Goal: Task Accomplishment & Management: Use online tool/utility

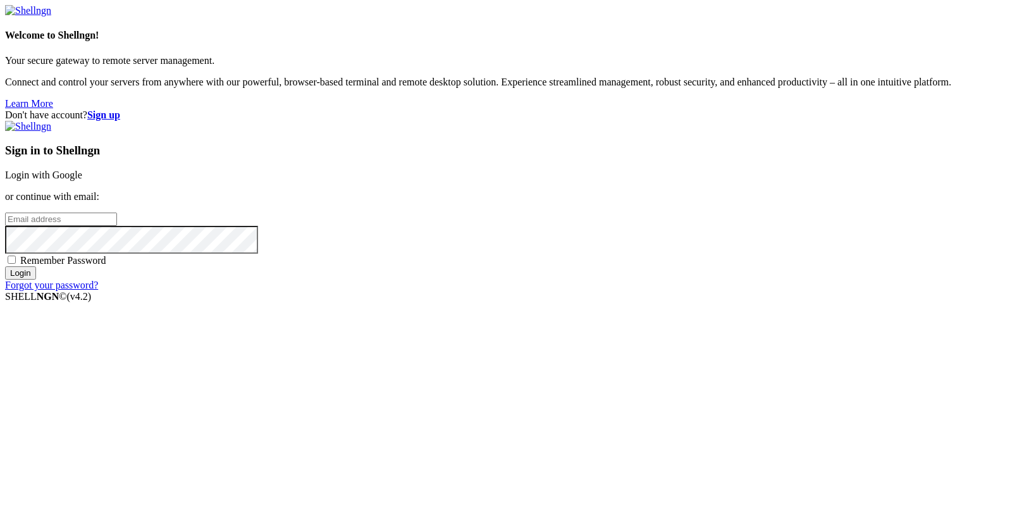
click at [82, 180] on link "Login with Google" at bounding box center [43, 175] width 77 height 11
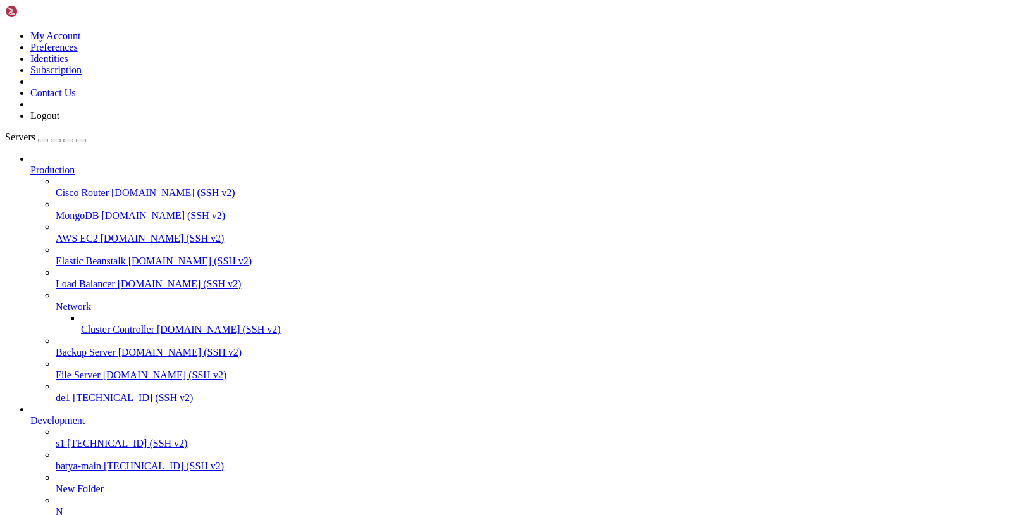
scroll to position [96, 0]
click at [68, 460] on span "batya-main" at bounding box center [79, 465] width 46 height 11
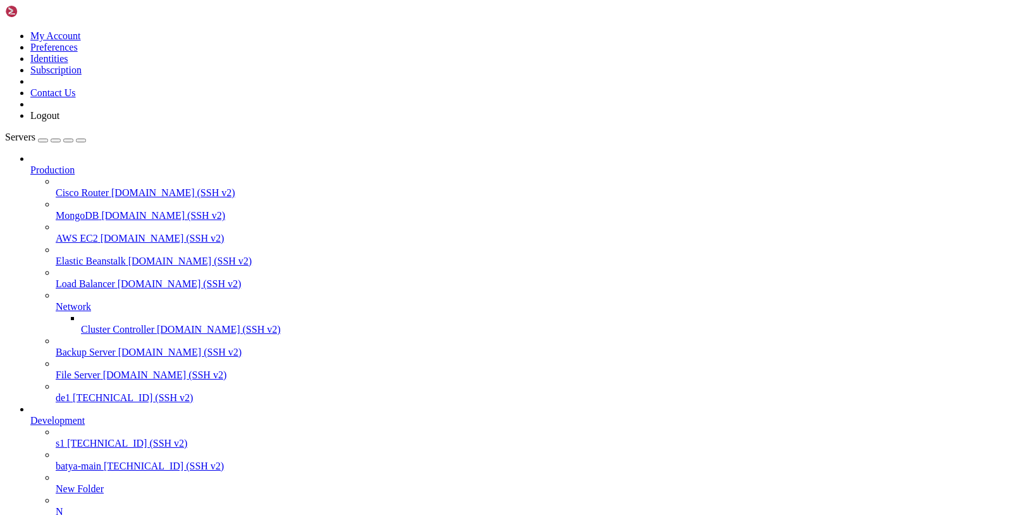
type input "/var/service/vpn-no-yk"
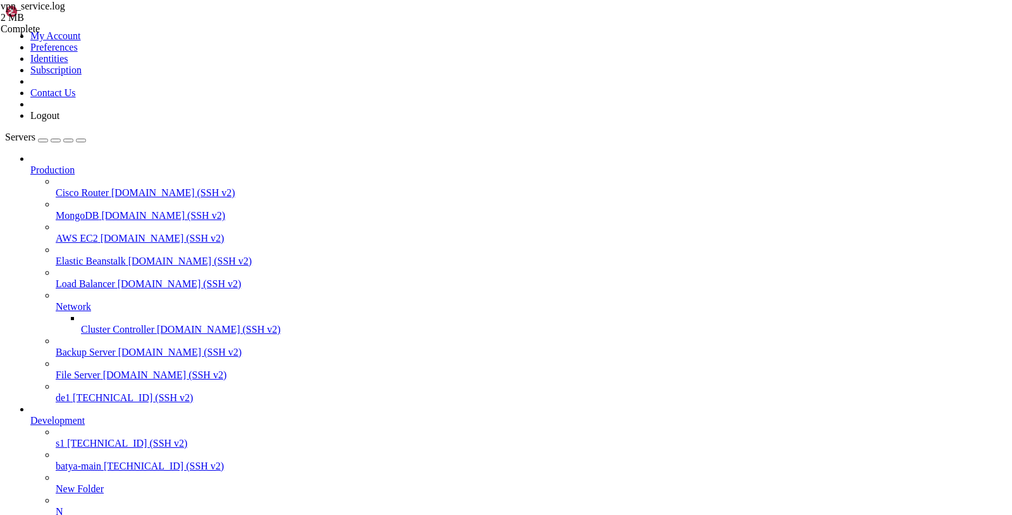
scroll to position [0, 195]
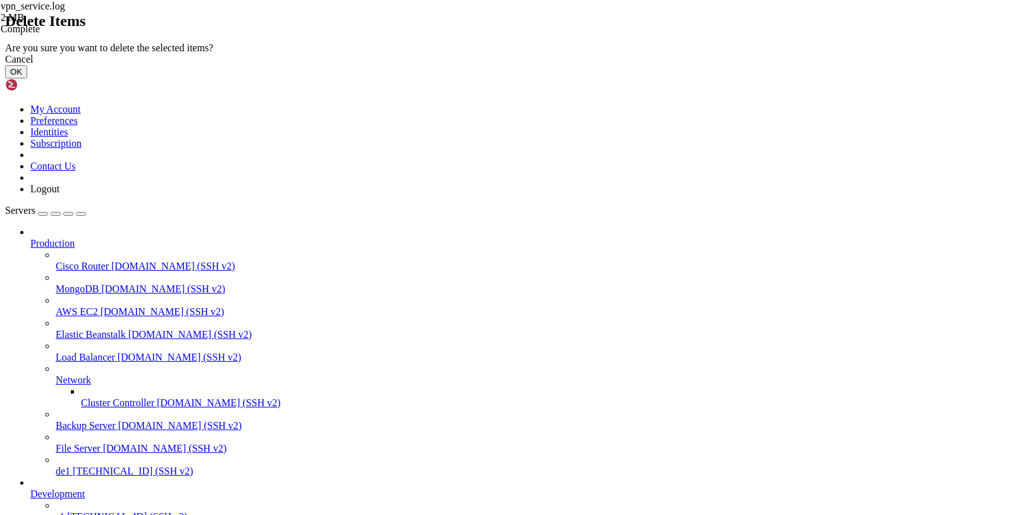
click at [27, 78] on button "OK" at bounding box center [16, 71] width 22 height 13
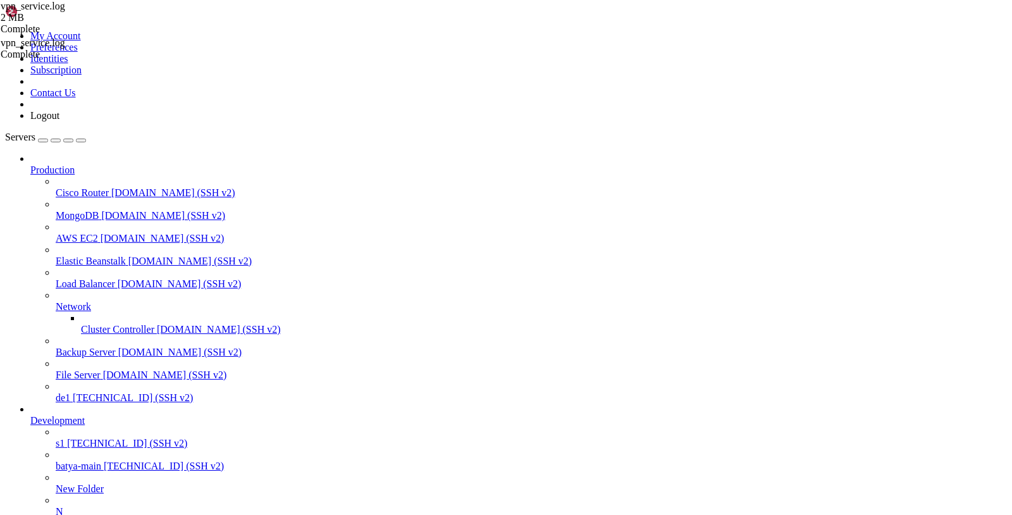
scroll to position [322, 0]
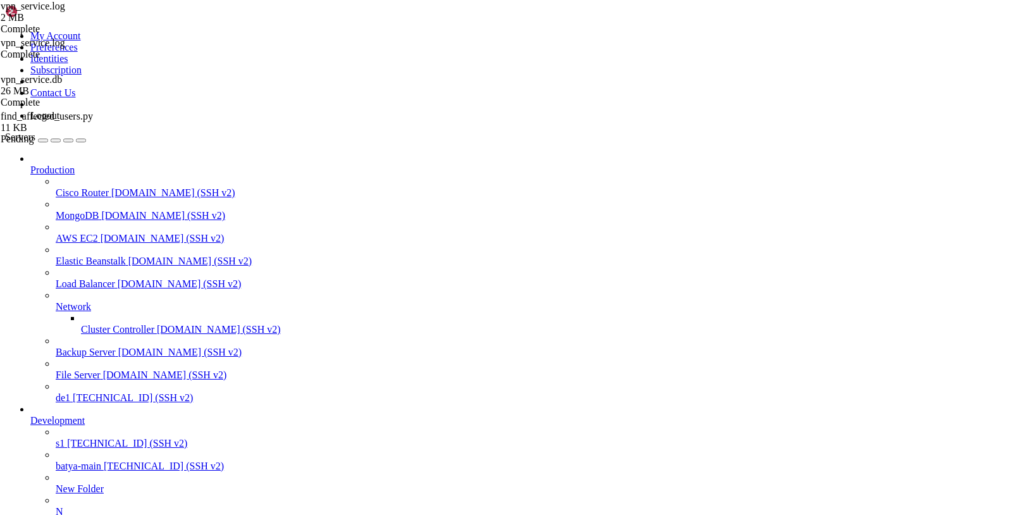
click at [927, 289] on div "vpn_service.log 2 MB Complete vpn_service.log Complete vpn_service.db 26 MB Com…" at bounding box center [506, 257] width 1012 height 515
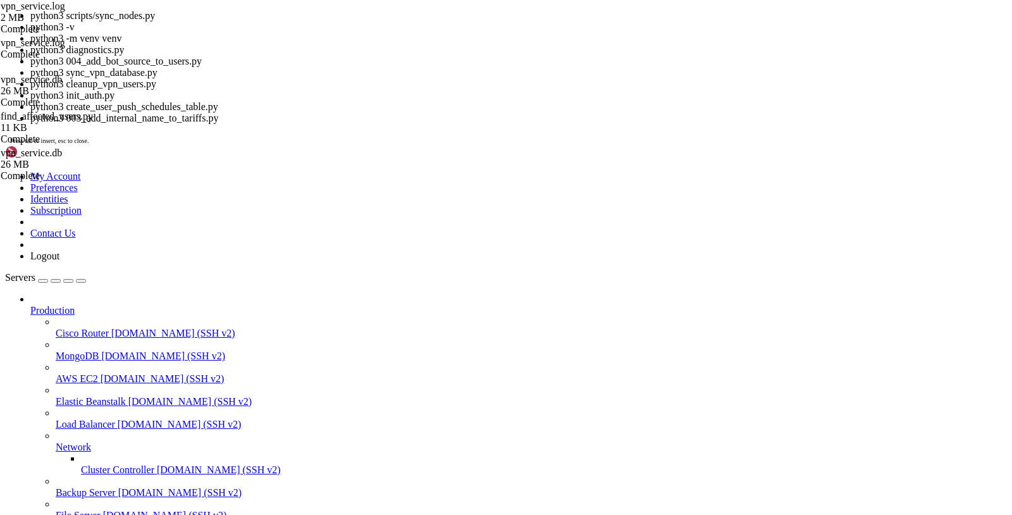
drag, startPoint x: 233, startPoint y: 1303, endPoint x: 325, endPoint y: 1303, distance: 92.3
copy x-row "find_affected_use"
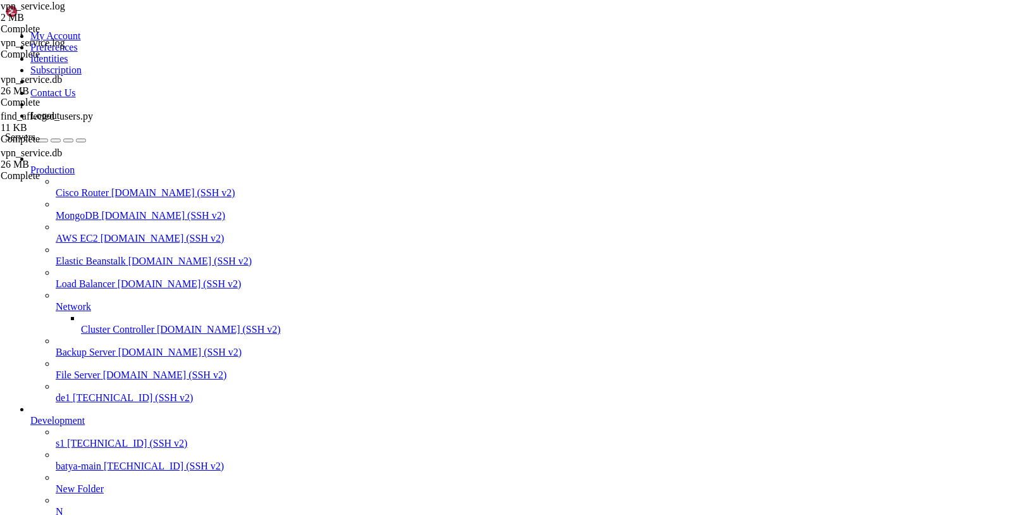
drag, startPoint x: 350, startPoint y: 1166, endPoint x: 241, endPoint y: 1166, distance: 108.8
copy x-row "ind_affected_users.py"
drag, startPoint x: 248, startPoint y: 1218, endPoint x: 13, endPoint y: 916, distance: 382.7
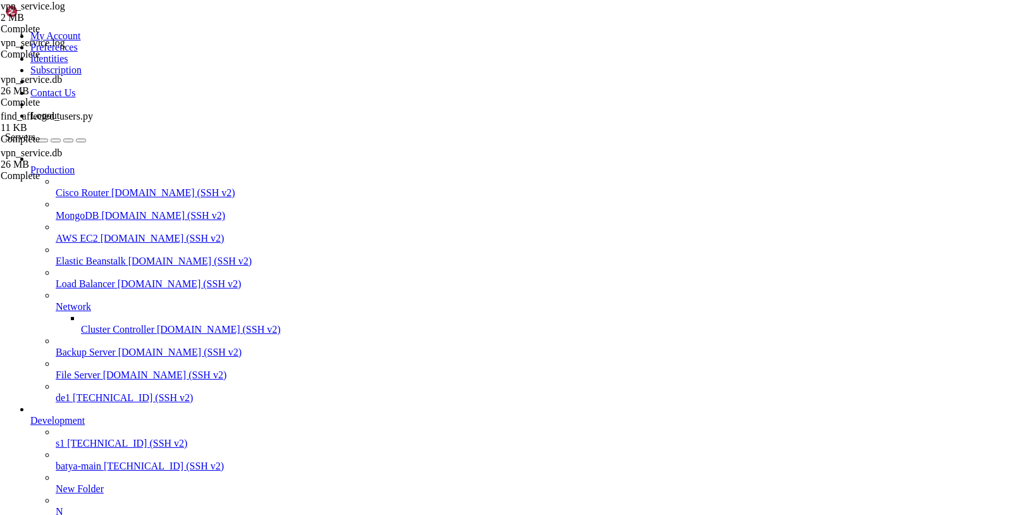
copy div "===============================================================================…"
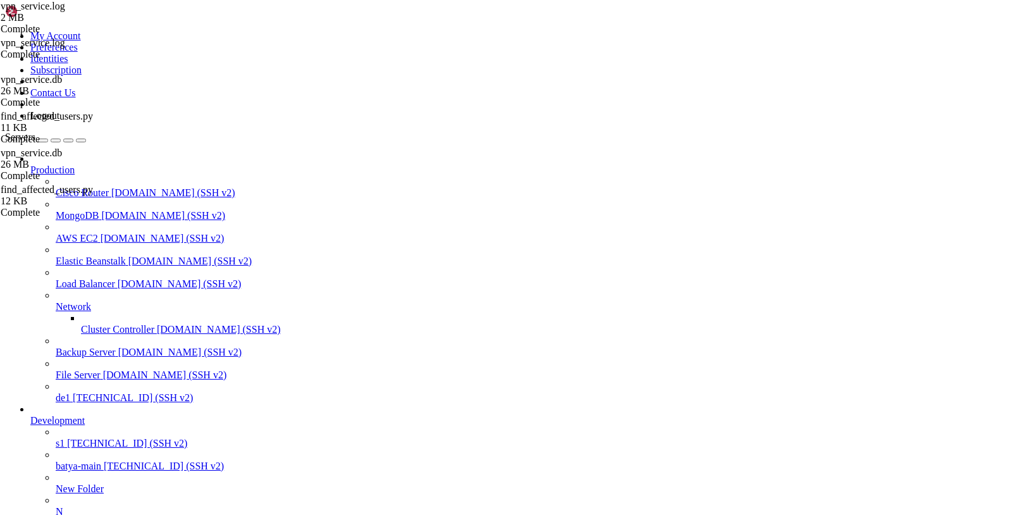
drag, startPoint x: 403, startPoint y: 889, endPoint x: 233, endPoint y: 889, distance: 169.5
copy x-row "python3 find_affected_users.py"
drag, startPoint x: 11, startPoint y: 877, endPoint x: 207, endPoint y: 1150, distance: 336.3
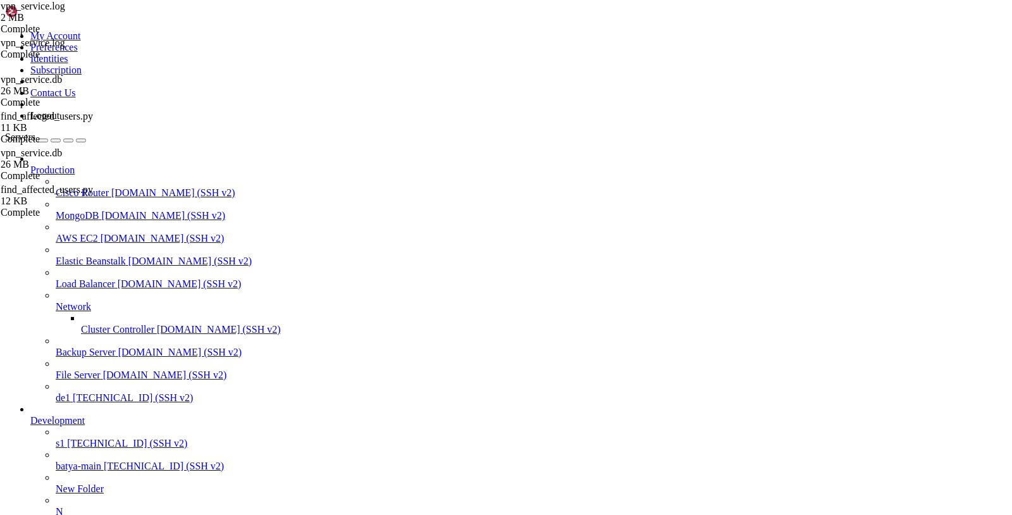
drag, startPoint x: 8, startPoint y: 922, endPoint x: 338, endPoint y: 992, distance: 337.4
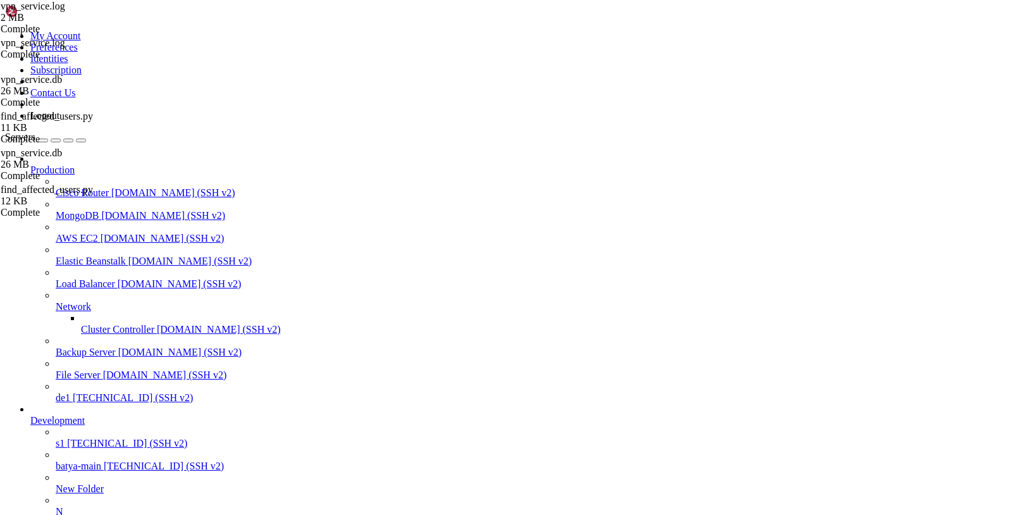
drag, startPoint x: 11, startPoint y: 919, endPoint x: 324, endPoint y: 1173, distance: 402.9
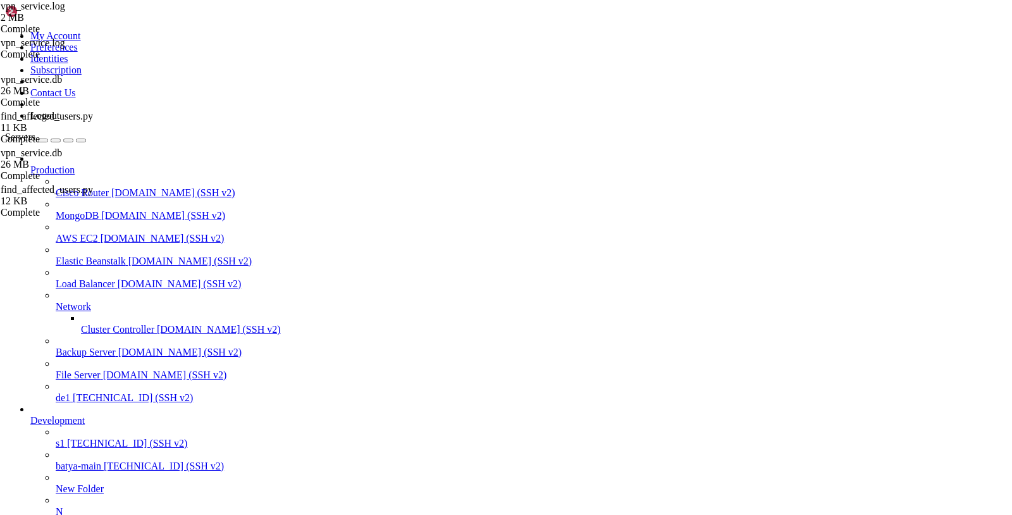
scroll to position [21990, 0]
copy div "lore@ipsumd-54967:/sit/ametcon/adi-el-se# doeius5 temp_incididu_utlab.et ⚠️ Dol…"
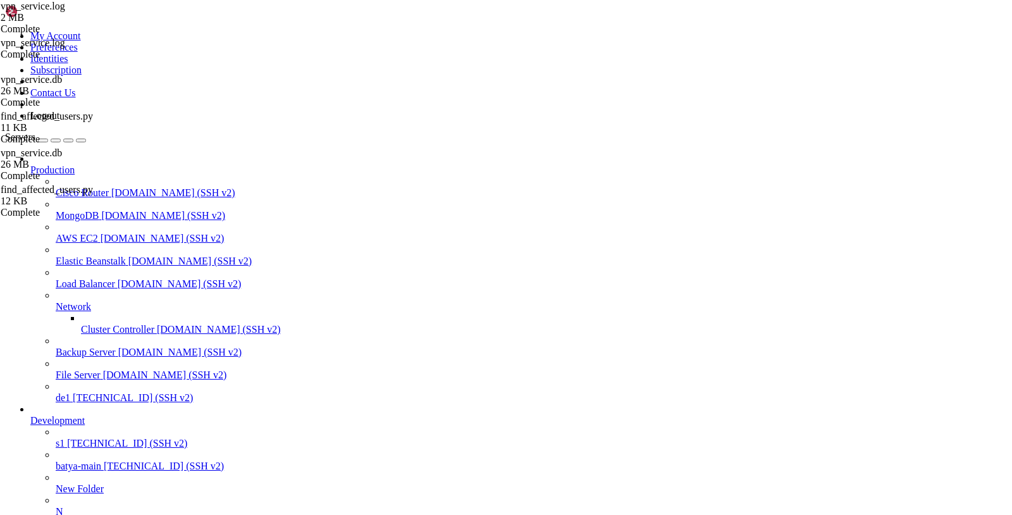
paste input "var/service/vpn-no-yk"
type input "/var/service/vpn-no-yk"
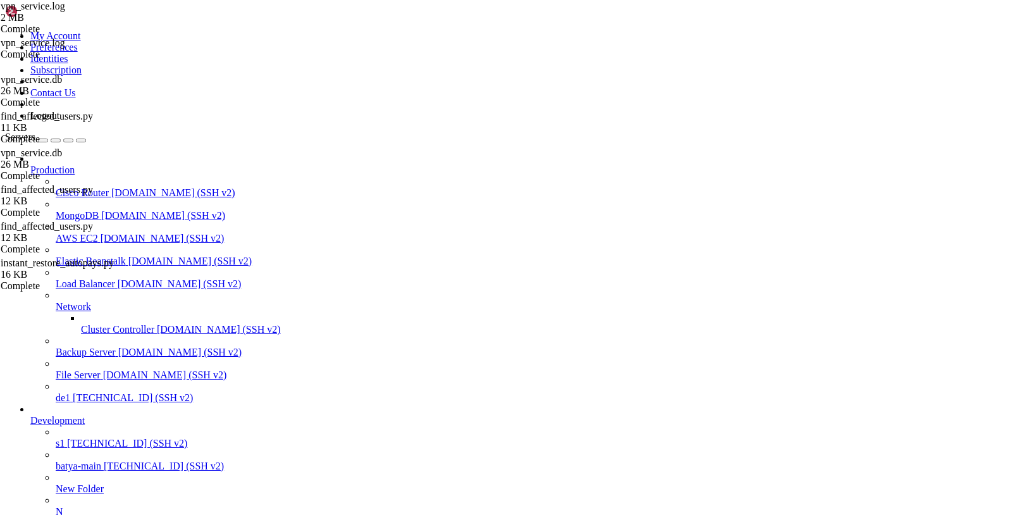
scroll to position [46064, 0]
drag, startPoint x: 12, startPoint y: 869, endPoint x: 555, endPoint y: 1002, distance: 558.8
drag, startPoint x: 330, startPoint y: 1175, endPoint x: 33, endPoint y: 1177, distance: 296.6
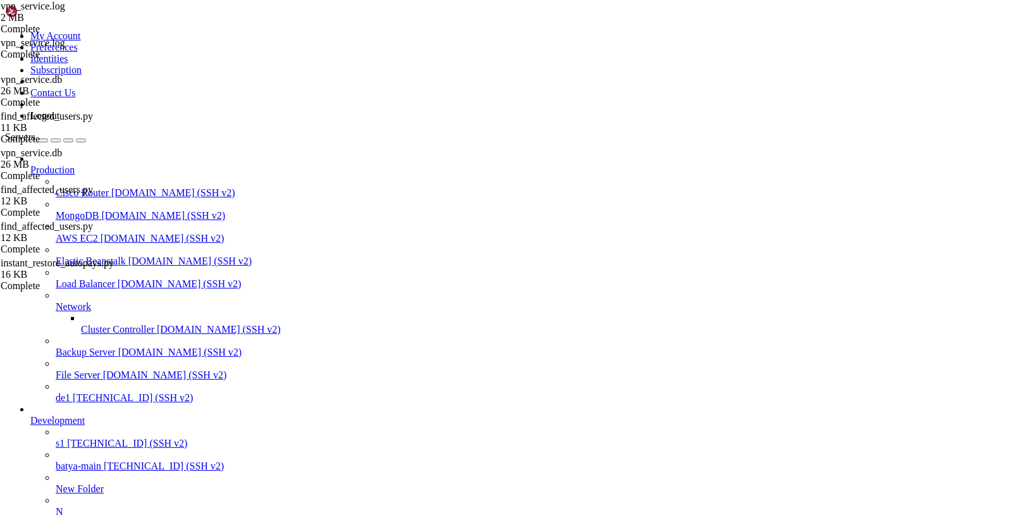
copy x-row "python instant_restore_autopays.py --execute --limit 10"
drag, startPoint x: 179, startPoint y: 1093, endPoint x: 11, endPoint y: 1020, distance: 183.5
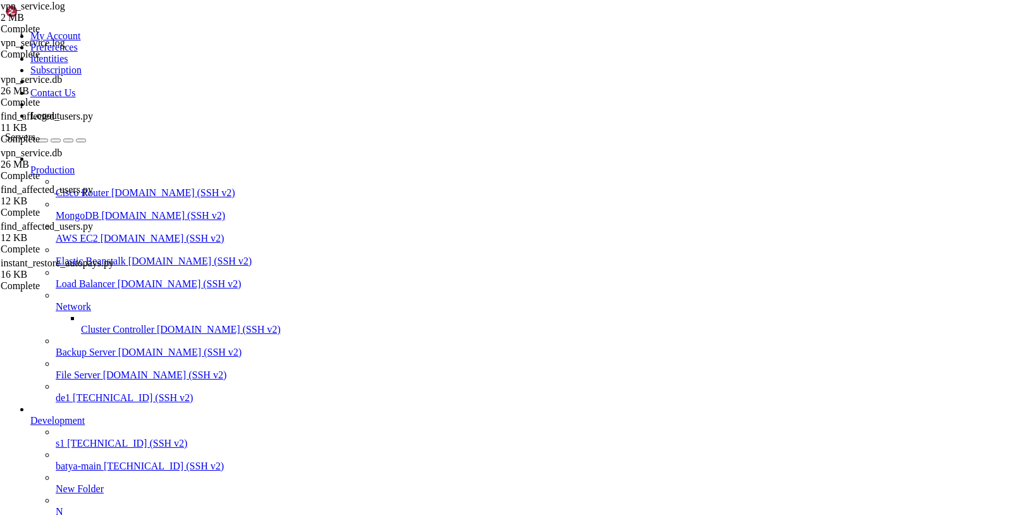
copy div "===============================================================================…"
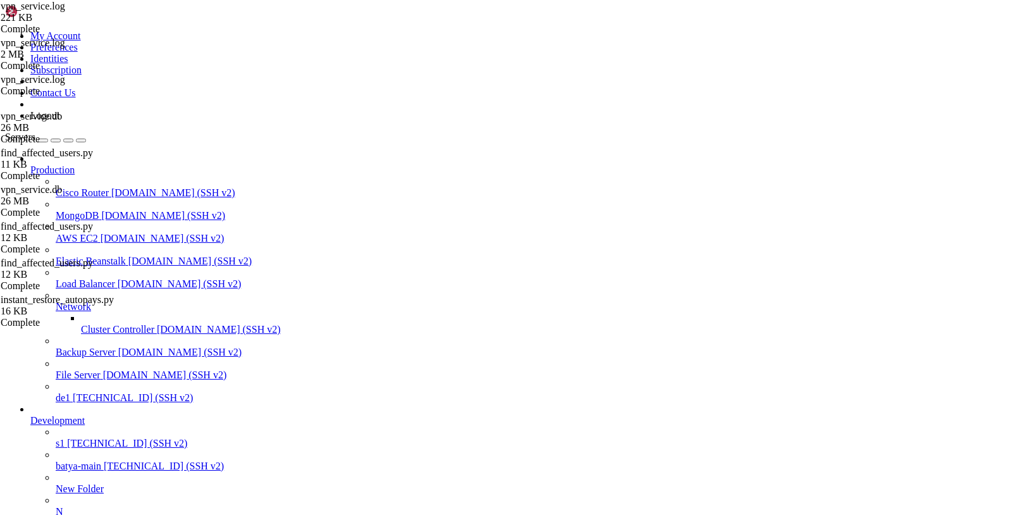
copy span "585501260"
drag, startPoint x: 562, startPoint y: 1119, endPoint x: 9, endPoint y: 913, distance: 589.8
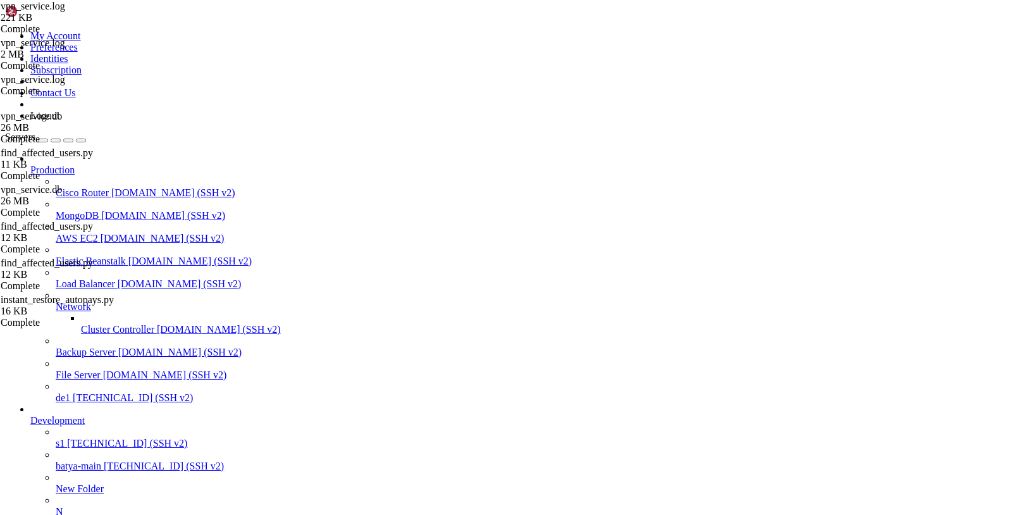
copy div "===============================================================================…"
drag, startPoint x: 853, startPoint y: 872, endPoint x: 853, endPoint y: 898, distance: 26.6
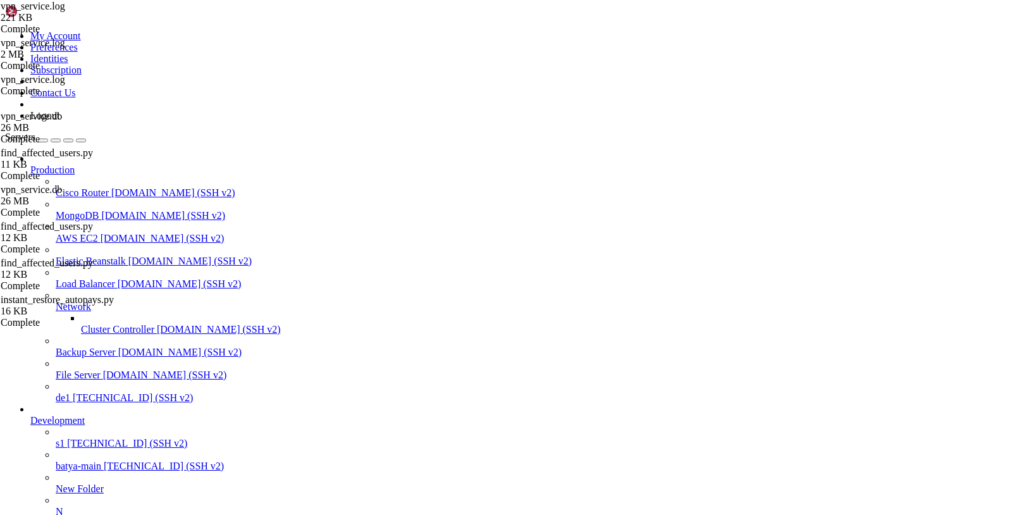
drag, startPoint x: 854, startPoint y: 873, endPoint x: 984, endPoint y: 1298, distance: 444.5
drag, startPoint x: 567, startPoint y: 932, endPoint x: 271, endPoint y: 930, distance: 296.0
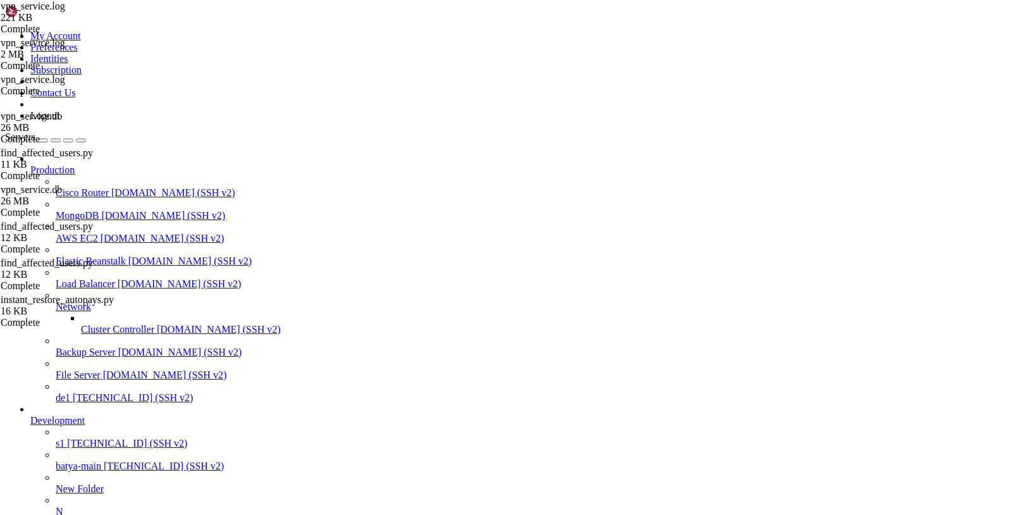
copy x-row "python instant_restore_autopays.py --execute --limit 10"
drag, startPoint x: 172, startPoint y: 1092, endPoint x: 12, endPoint y: 1047, distance: 166.4
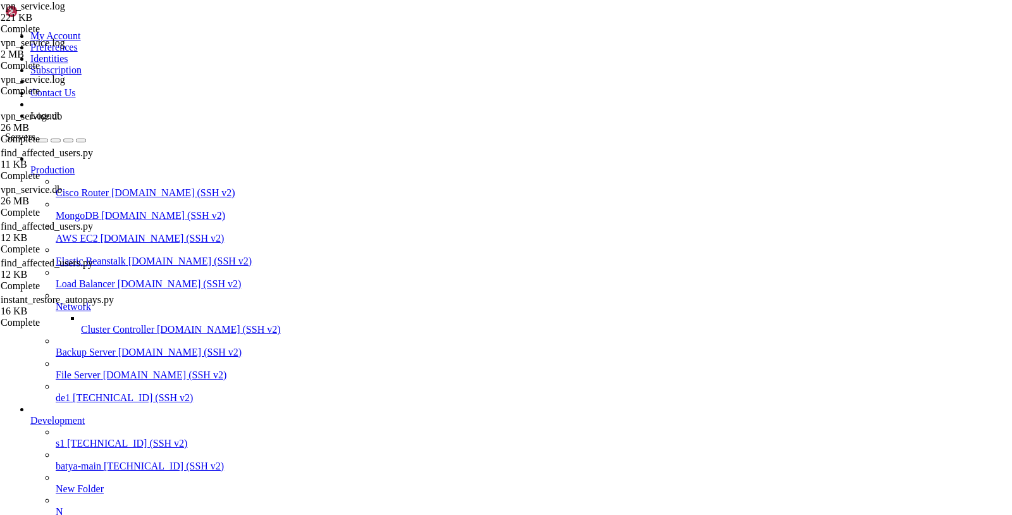
scroll to position [0, 0]
drag, startPoint x: 14, startPoint y: 805, endPoint x: 128, endPoint y: 943, distance: 178.8
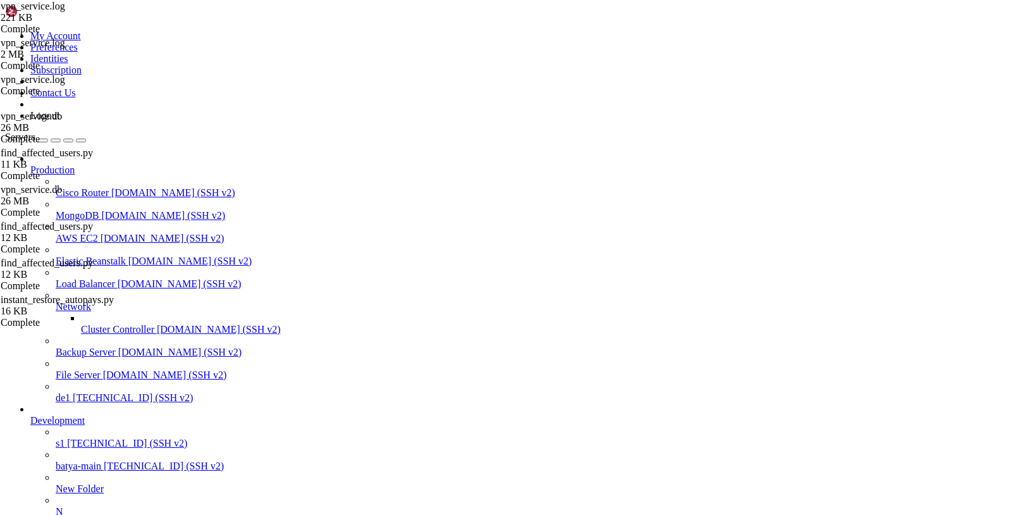
scroll to position [2672, 0]
drag, startPoint x: 11, startPoint y: 827, endPoint x: 486, endPoint y: 1212, distance: 612.4
drag, startPoint x: 579, startPoint y: 808, endPoint x: 271, endPoint y: 809, distance: 308.0
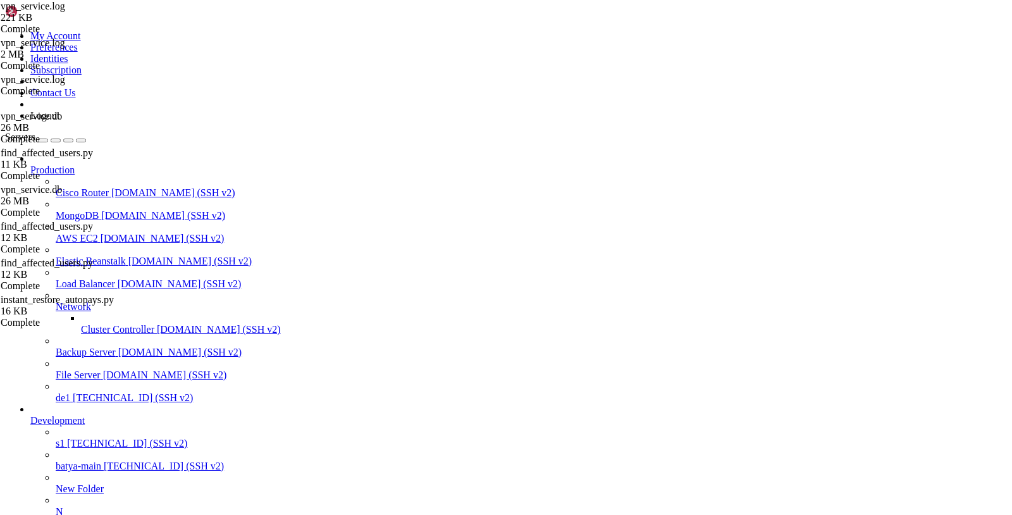
drag, startPoint x: 326, startPoint y: 1218, endPoint x: 8, endPoint y: 825, distance: 505.1
drag, startPoint x: 588, startPoint y: 804, endPoint x: 271, endPoint y: 811, distance: 316.3
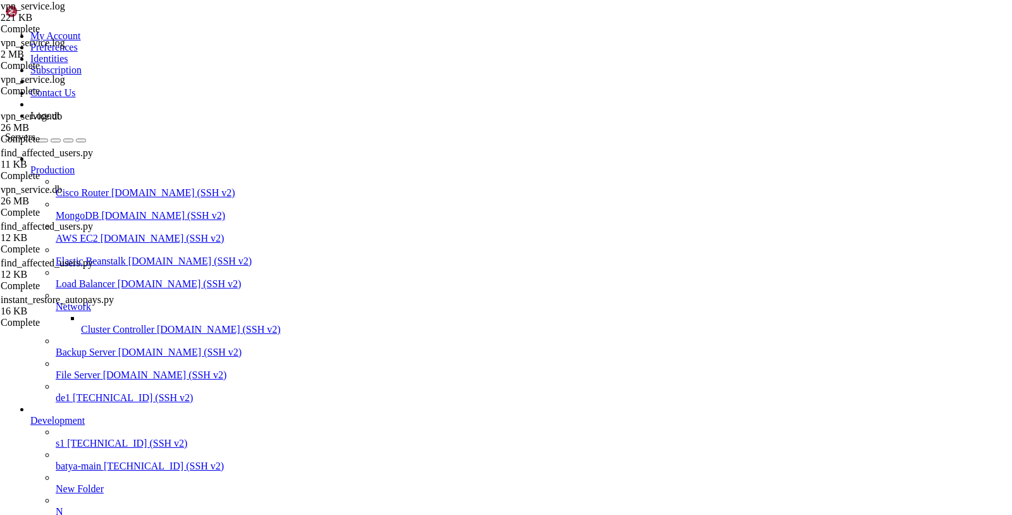
scroll to position [9, 0]
drag, startPoint x: 551, startPoint y: 1183, endPoint x: 60, endPoint y: 868, distance: 582.8
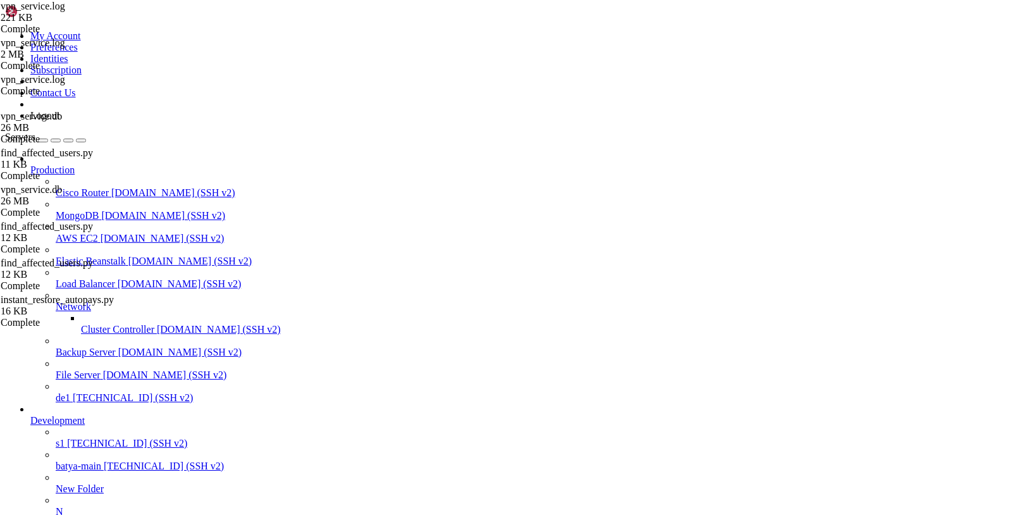
scroll to position [7868, 0]
drag, startPoint x: 11, startPoint y: 877, endPoint x: 581, endPoint y: 1188, distance: 649.3
drag, startPoint x: 574, startPoint y: 1133, endPoint x: 16, endPoint y: 803, distance: 647.9
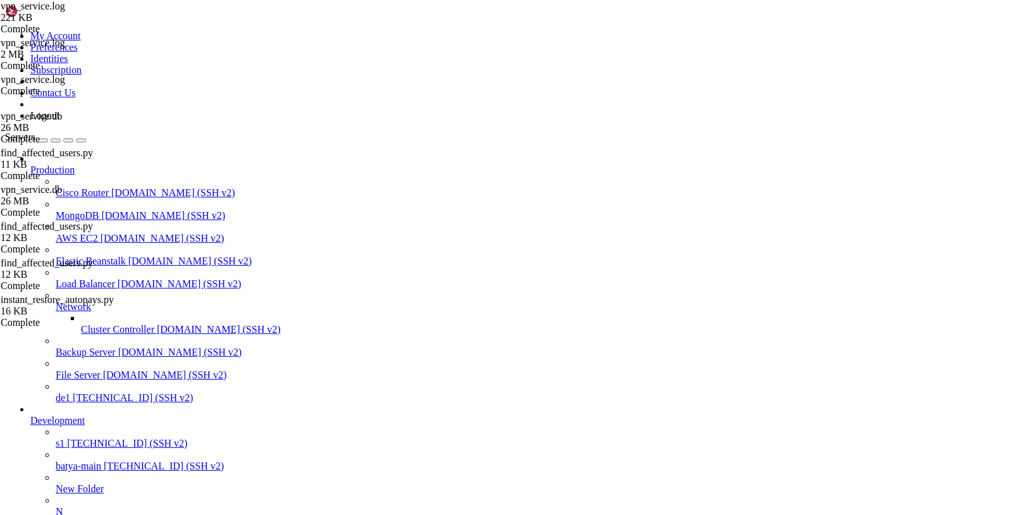
drag, startPoint x: 595, startPoint y: 1220, endPoint x: 269, endPoint y: 1220, distance: 325.7
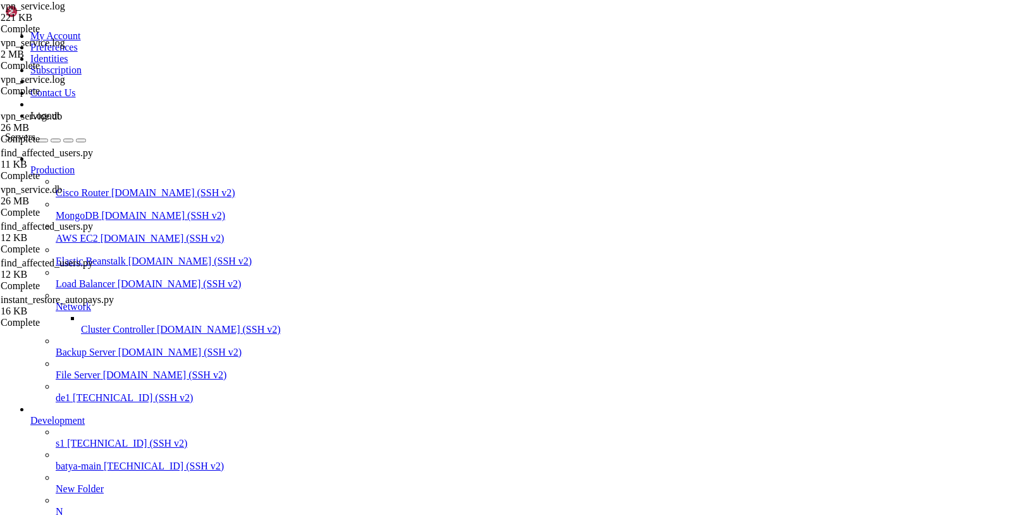
drag, startPoint x: 11, startPoint y: 807, endPoint x: 439, endPoint y: 1220, distance: 594.5
